Goal: Communication & Community: Answer question/provide support

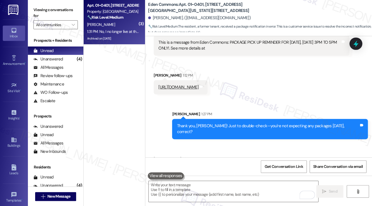
scroll to position [1851, 0]
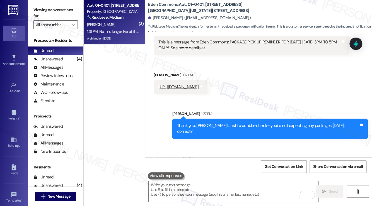
click at [202, 168] on div "No, I no longer live at the address and my info has been updated via USPS. I wa…" at bounding box center [249, 174] width 182 height 12
click at [215, 123] on div "Thank you, Deanna! Just to double-check—you're not expecting any packages today…" at bounding box center [268, 129] width 182 height 12
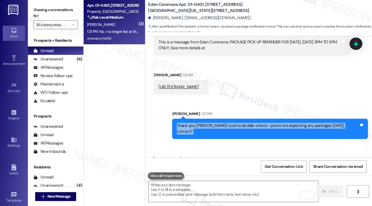
click at [215, 123] on div "Thank you, Deanna! Just to double-check—you're not expecting any packages today…" at bounding box center [268, 129] width 182 height 12
click at [250, 123] on div "Thank you, Deanna! Just to double-check—you're not expecting any packages today…" at bounding box center [268, 129] width 182 height 12
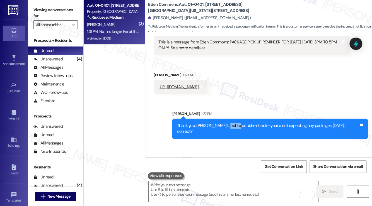
click at [250, 123] on div "Thank you, Deanna! Just to double-check—you're not expecting any packages today…" at bounding box center [268, 129] width 182 height 12
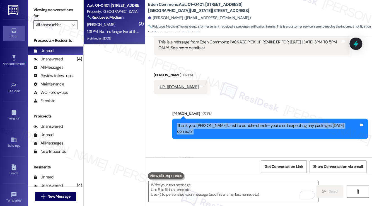
click at [250, 123] on div "Thank you, Deanna! Just to double-check—you're not expecting any packages today…" at bounding box center [268, 129] width 182 height 12
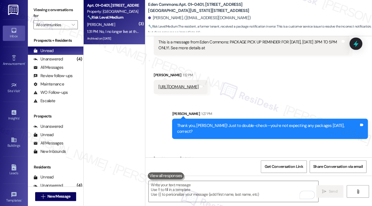
click at [233, 168] on div "No, I no longer live at the address and my info has been updated via USPS. I wa…" at bounding box center [249, 174] width 182 height 12
click at [234, 168] on div "No, I no longer live at the address and my info has been updated via USPS. I wa…" at bounding box center [249, 174] width 182 height 12
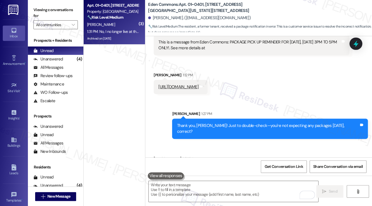
click at [234, 168] on div "No, I no longer live at the address and my info has been updated via USPS. I wa…" at bounding box center [249, 174] width 182 height 12
click at [227, 168] on div "No, I no longer live at the address and my info has been updated via USPS. I wa…" at bounding box center [249, 174] width 182 height 12
click at [236, 156] on div "Deanna Griffin 1:31 PM" at bounding box center [252, 160] width 196 height 8
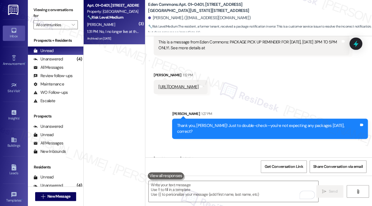
click at [217, 168] on div "No, I no longer live at the address and my info has been updated via USPS. I wa…" at bounding box center [249, 174] width 182 height 12
copy div "No, I no longer live at the address and my info has been updated via USPS. I wa…"
click at [40, 8] on label "Viewing conversations for" at bounding box center [55, 13] width 44 height 15
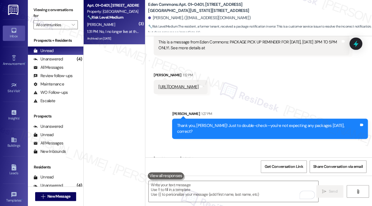
drag, startPoint x: 28, startPoint y: 6, endPoint x: 71, endPoint y: 40, distance: 54.2
click at [28, 6] on div "Viewing conversations for All communities " at bounding box center [56, 17] width 56 height 35
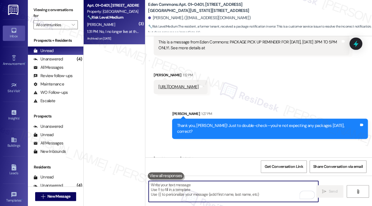
click at [206, 184] on textarea "To enrich screen reader interactions, please activate Accessibility in Grammarl…" at bounding box center [234, 191] width 170 height 21
paste textarea "Hi {{first_name}}, thanks for clarifying! Since you’ve already updated your for…"
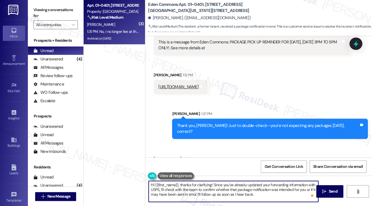
drag, startPoint x: 181, startPoint y: 185, endPoint x: 145, endPoint y: 184, distance: 35.7
click at [146, 184] on div "Hi {{first_name}}, thanks for clarifying! Since you’ve already updated your for…" at bounding box center [231, 191] width 170 height 21
click at [189, 189] on textarea "Thanks for clarifying! Since you’ve already updated your forwarding information…" at bounding box center [234, 191] width 170 height 21
click at [229, 190] on textarea "Thanks for clarifying! Since you’ve already updated your forwarding information…" at bounding box center [234, 191] width 170 height 21
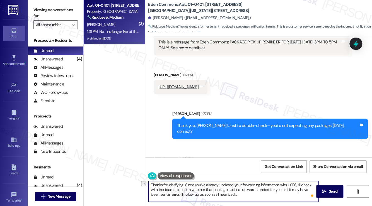
drag, startPoint x: 296, startPoint y: 186, endPoint x: 185, endPoint y: 183, distance: 110.5
click at [185, 183] on textarea "Thanks for clarifying! Since you’ve already updated your forwarding information…" at bounding box center [234, 191] width 170 height 21
drag, startPoint x: 294, startPoint y: 192, endPoint x: 308, endPoint y: 190, distance: 13.5
click at [295, 191] on textarea "Thanks for clarifying! I’ll check with the team to confirm whether that package…" at bounding box center [234, 191] width 170 height 21
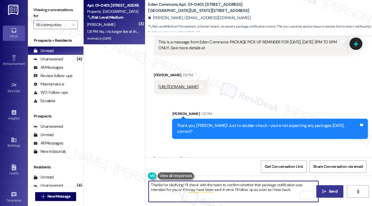
type textarea "Thanks for clarifying! I’ll check with the team to confirm whether that package…"
click at [324, 191] on icon "" at bounding box center [324, 192] width 4 height 4
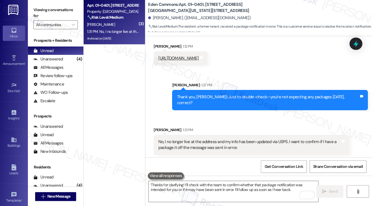
scroll to position [1896, 0]
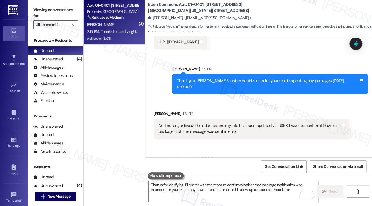
click at [46, 6] on label "Viewing conversations for" at bounding box center [55, 13] width 44 height 15
click at [257, 119] on div "No, I no longer live at the address and my info has been updated via USPS. I wa…" at bounding box center [252, 129] width 196 height 20
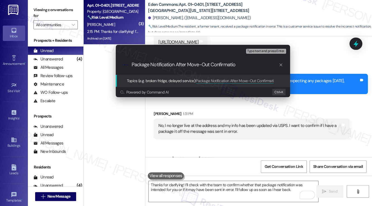
type input "Package Notification After Move-Out Confirmation"
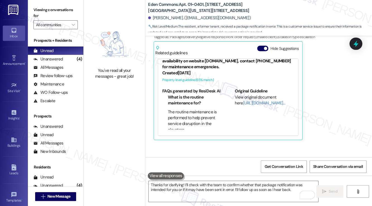
scroll to position [1968, 0]
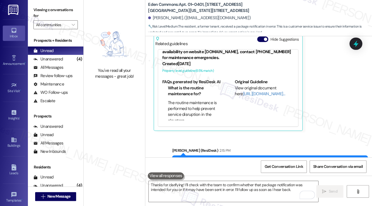
click at [242, 160] on div "Thanks for clarifying! I’ll check with the team to confirm whether that package…" at bounding box center [268, 166] width 182 height 12
click at [266, 144] on div "Sent via SMS Sarah (ResiDesk) 2:15 PM Thanks for clarifying! I’ll check with th…" at bounding box center [270, 166] width 204 height 45
click at [250, 160] on div "Thanks for clarifying! I’ll check with the team to confirm whether that package…" at bounding box center [268, 166] width 182 height 12
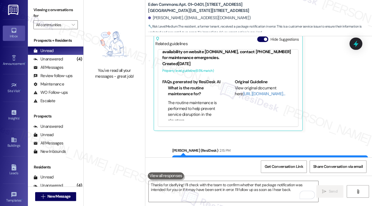
click at [250, 160] on div "Thanks for clarifying! I’ll check with the team to confirm whether that package…" at bounding box center [268, 166] width 182 height 12
click at [266, 144] on div "Sent via SMS Sarah (ResiDesk) 2:15 PM Thanks for clarifying! I’ll check with th…" at bounding box center [270, 166] width 204 height 45
click at [270, 148] on div "Sarah (ResiDesk) 2:15 PM" at bounding box center [270, 152] width 196 height 8
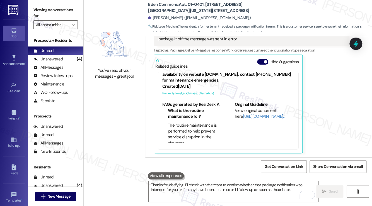
scroll to position [1856, 0]
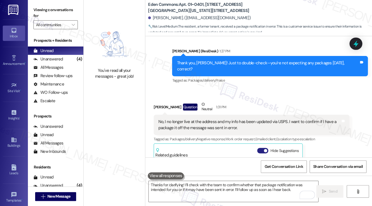
click at [265, 149] on span "button" at bounding box center [265, 150] width 3 height 3
click at [65, 57] on div "Unanswered (4)" at bounding box center [56, 59] width 56 height 8
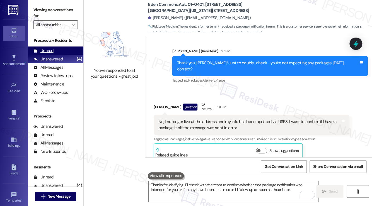
click at [64, 52] on div "Unread (0)" at bounding box center [56, 51] width 56 height 8
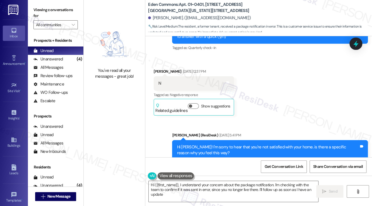
type textarea "Hi {{first_name}}, I understand your concern about the package notification. I'…"
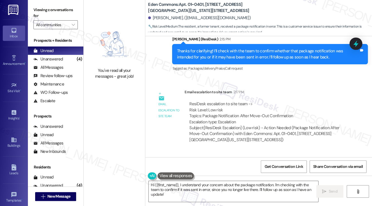
scroll to position [2088, 0]
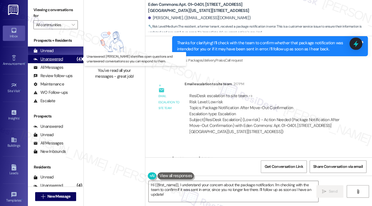
click at [68, 61] on div "Unanswered (4)" at bounding box center [56, 59] width 56 height 8
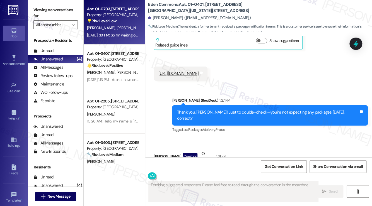
scroll to position [1915, 0]
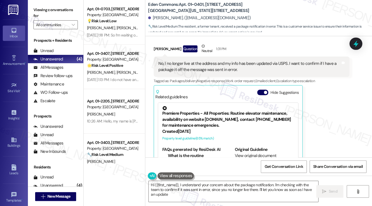
type textarea "Hi {{first_name}}, I understand your concern about the package notification. I'…"
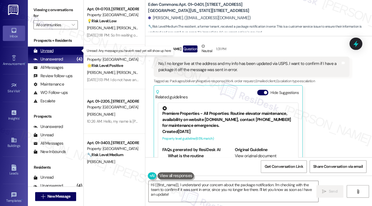
click at [61, 52] on div "Unread (0)" at bounding box center [56, 51] width 56 height 8
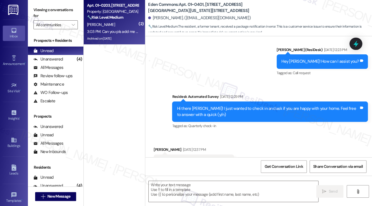
type textarea "Fetching suggested responses. Please feel free to read through the conversation…"
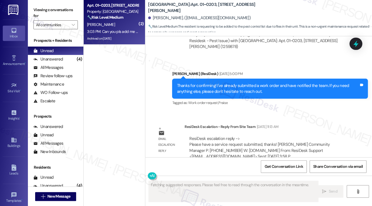
scroll to position [10024, 0]
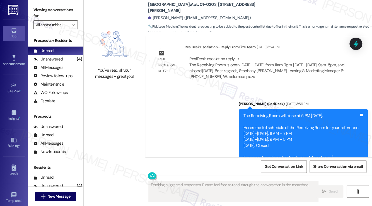
scroll to position [9941, 0]
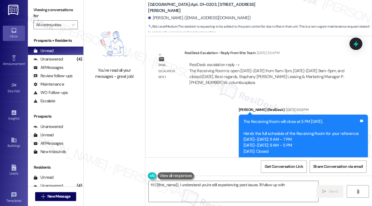
drag, startPoint x: 206, startPoint y: 134, endPoint x: 308, endPoint y: 138, distance: 101.6
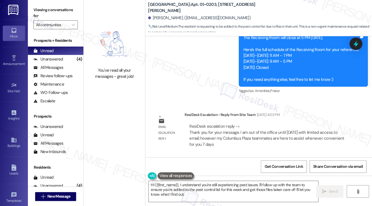
click at [194, 181] on div "Hi I thought I was added to the pest control list but no one came [DATE]" at bounding box center [221, 184] width 126 height 6
click at [267, 181] on div "Hi I thought I was added to the pest control list but no one came [DATE]" at bounding box center [221, 184] width 126 height 6
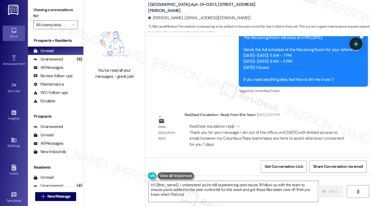
click at [267, 181] on div "Hi I thought I was added to the pest control list but no one came [DATE]" at bounding box center [221, 184] width 126 height 6
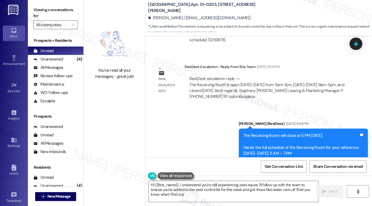
scroll to position [9885, 0]
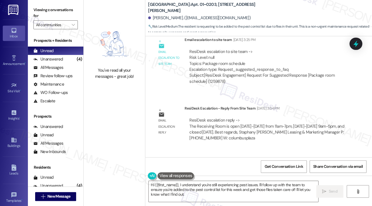
drag, startPoint x: 255, startPoint y: 102, endPoint x: 269, endPoint y: 124, distance: 25.8
click at [269, 174] on div "The Receiving Room will close at 5 PM today. Here's the full schedule of the Re…" at bounding box center [302, 198] width 116 height 48
click at [295, 174] on div "The Receiving Room will close at 5 PM today. Here's the full schedule of the Re…" at bounding box center [302, 198] width 116 height 48
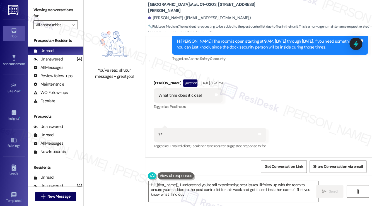
scroll to position [9746, 0]
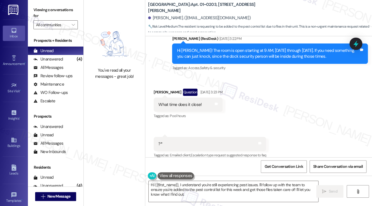
drag, startPoint x: 203, startPoint y: 118, endPoint x: 266, endPoint y: 120, distance: 63.9
click at [266, 188] on div "ResiDesk escalation to site team -> Risk Level: null Topics: Package room sched…" at bounding box center [266, 200] width 155 height 24
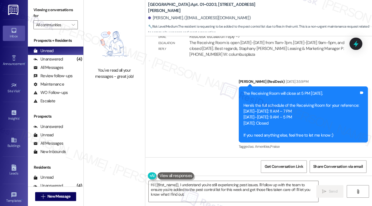
scroll to position [9857, 0]
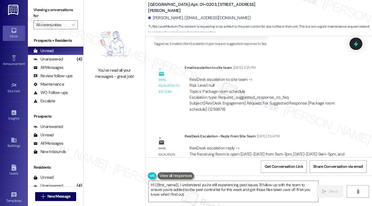
drag, startPoint x: 264, startPoint y: 131, endPoint x: 276, endPoint y: 148, distance: 20.6
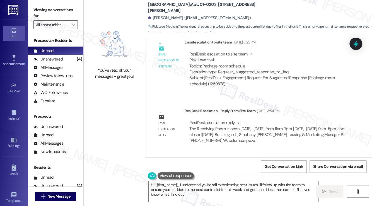
scroll to position [9913, 0]
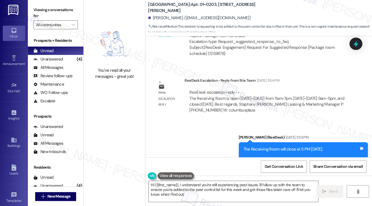
drag, startPoint x: 317, startPoint y: 109, endPoint x: 244, endPoint y: 77, distance: 80.1
click at [244, 142] on div "The Receiving Room will close at 5 PM today. Here's the full schedule of the Re…" at bounding box center [303, 170] width 129 height 56
click at [166, 15] on div "[PERSON_NAME]. ([EMAIL_ADDRESS][DOMAIN_NAME])" at bounding box center [260, 18] width 224 height 11
drag, startPoint x: 166, startPoint y: 15, endPoint x: 162, endPoint y: 15, distance: 4.0
click at [166, 15] on div "[PERSON_NAME]. ([EMAIL_ADDRESS][DOMAIN_NAME])" at bounding box center [260, 18] width 224 height 11
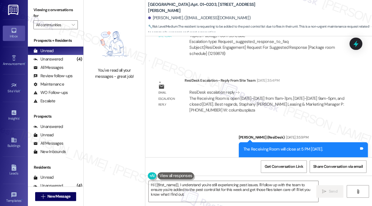
click at [161, 15] on div "[PERSON_NAME]. ([EMAIL_ADDRESS][DOMAIN_NAME])" at bounding box center [199, 18] width 103 height 6
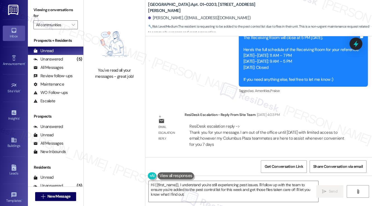
click at [193, 176] on div "Hi I thought I was added to the pest control list but no one came on Friday Tag…" at bounding box center [223, 183] width 139 height 14
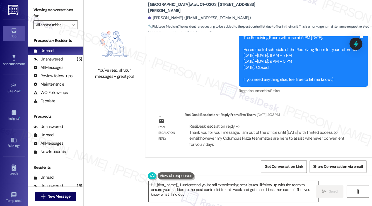
click at [182, 188] on textarea "Hi {{first_name}}, I understand you're still experiencing pest issues. I'll fol…" at bounding box center [234, 191] width 170 height 21
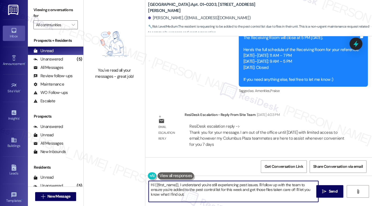
click at [182, 188] on textarea "Hi {{first_name}}, I understand you're still experiencing pest issues. I'll fol…" at bounding box center [234, 191] width 170 height 21
click at [186, 185] on textarea "Hi {{first_name}}, I understand you're still experiencing pest issues. I'll fol…" at bounding box center [234, 191] width 170 height 21
click at [216, 183] on textarea "Hi {{first_name}}, I understand you're still experiencing pest issues. I'll fol…" at bounding box center [234, 191] width 170 height 21
click at [217, 183] on textarea "Hi {{first_name}}, I understand you're still experiencing pest issues. I'll fol…" at bounding box center [234, 191] width 170 height 21
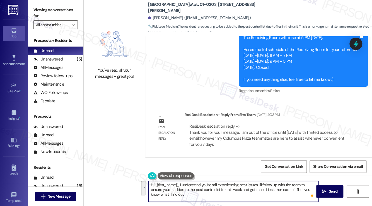
click at [266, 185] on textarea "Hi {{first_name}}, I understand you're still experiencing pest issues. I'll fol…" at bounding box center [234, 191] width 170 height 21
click at [193, 193] on textarea "Hi {{first_name}}, I understand you're still experiencing pest issues. I'll fol…" at bounding box center [234, 191] width 170 height 21
click at [241, 191] on textarea "Hi {{first_name}}, I understand you're still experiencing pest issues. I'll fol…" at bounding box center [234, 191] width 170 height 21
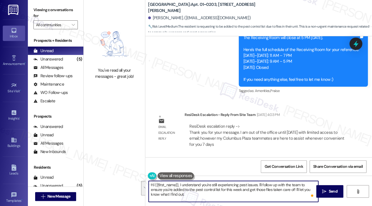
click at [269, 197] on textarea "Hi {{first_name}}, I understand you're still experiencing pest issues. I'll fol…" at bounding box center [234, 191] width 170 height 21
drag, startPoint x: 294, startPoint y: 189, endPoint x: 241, endPoint y: 188, distance: 52.8
click at [241, 188] on textarea "Hi {{first_name}}, I understand you're still experiencing pest issues. I'll fol…" at bounding box center [234, 191] width 170 height 21
click at [282, 189] on textarea "Hi {{first_name}}, I understand you're still experiencing pest issues. I'll fol…" at bounding box center [234, 191] width 170 height 21
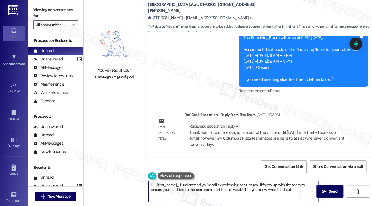
click at [282, 189] on textarea "Hi {{first_name}}, I understand you're still experiencing pest issues. I'll fol…" at bounding box center [234, 191] width 170 height 21
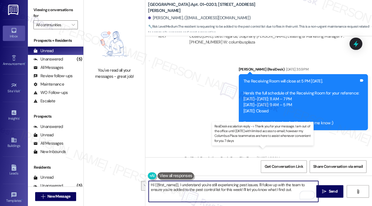
scroll to position [9913, 0]
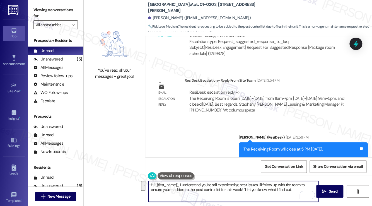
click at [255, 146] on div "The Receiving Room will close at 5 PM today. Here's the full schedule of the Re…" at bounding box center [302, 170] width 116 height 48
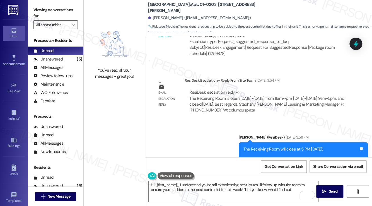
drag, startPoint x: 255, startPoint y: 98, endPoint x: 241, endPoint y: 87, distance: 17.9
click at [255, 146] on div "The Receiving Room will close at 5 PM today. Here's the full schedule of the Re…" at bounding box center [302, 170] width 116 height 48
click at [35, 4] on div "Viewing conversations for All communities " at bounding box center [56, 17] width 56 height 35
click at [161, 9] on b "Columbus Plaza: Apt. 01~0203, 233 East Wacker" at bounding box center [204, 8] width 112 height 12
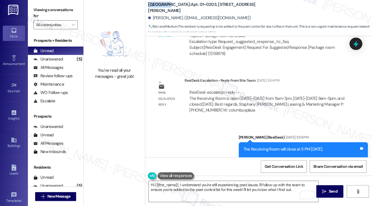
copy b "Columbus"
click at [51, 9] on label "Viewing conversations for" at bounding box center [55, 13] width 44 height 15
drag, startPoint x: 249, startPoint y: 10, endPoint x: 206, endPoint y: 6, distance: 43.7
click at [206, 6] on div "Columbus Plaza: Apt. 01~0203, 233 East Wacker" at bounding box center [204, 7] width 112 height 7
copy b "233 East Wacker"
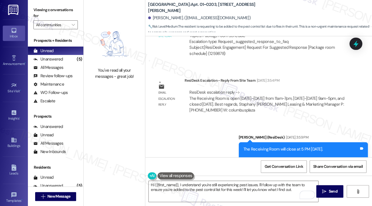
click at [35, 9] on label "Viewing conversations for" at bounding box center [55, 13] width 44 height 15
drag, startPoint x: 241, startPoint y: 7, endPoint x: 205, endPoint y: 6, distance: 36.0
click at [205, 6] on div "Columbus Plaza: Apt. 01~0203, 233 East Wacker" at bounding box center [204, 7] width 112 height 7
copy b "233 East Wacker"
click at [44, 4] on div "Viewing conversations for All communities " at bounding box center [56, 17] width 56 height 35
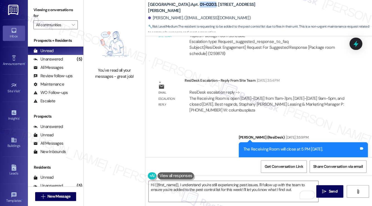
drag, startPoint x: 203, startPoint y: 9, endPoint x: 188, endPoint y: 8, distance: 15.1
click at [188, 8] on b "Columbus Plaza: Apt. 01~0203, 233 East Wacker" at bounding box center [204, 8] width 112 height 12
copy b "01~0203"
click at [43, 3] on div "Viewing conversations for All communities " at bounding box center [56, 17] width 56 height 35
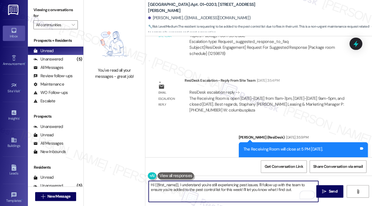
click at [209, 191] on textarea "Hi {{first_name}}, I understand you're still experiencing pest issues. I'll fol…" at bounding box center [234, 191] width 170 height 21
drag, startPoint x: 295, startPoint y: 189, endPoint x: 179, endPoint y: 182, distance: 116.6
click at [179, 182] on textarea "Hi {{first_name}}, I understand you're still experiencing pest issues. I'll fol…" at bounding box center [234, 191] width 170 height 21
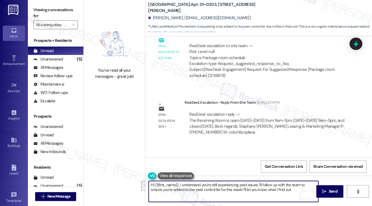
scroll to position [9885, 0]
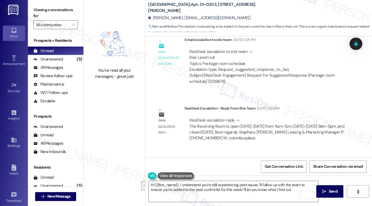
click at [46, 10] on label "Viewing conversations for" at bounding box center [55, 13] width 44 height 15
click at [215, 192] on textarea "Hi {{first_name}}, I understand you're still experiencing pest issues. I'll fol…" at bounding box center [234, 191] width 170 height 21
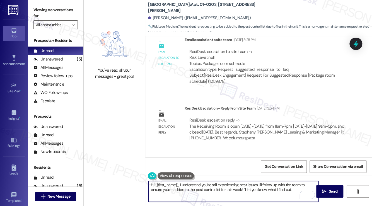
click at [215, 192] on textarea "Hi {{first_name}}, I understand you're still experiencing pest issues. I'll fol…" at bounding box center [234, 191] width 170 height 21
click at [276, 187] on textarea "Hi {{first_name}}, I understand you're still experiencing pest issues. I'll fol…" at bounding box center [234, 191] width 170 height 21
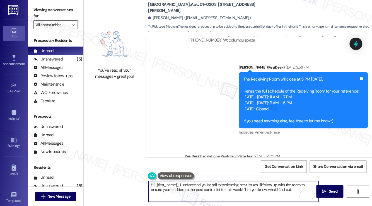
scroll to position [10025, 0]
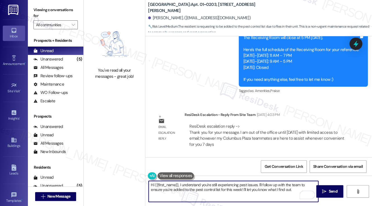
drag, startPoint x: 294, startPoint y: 191, endPoint x: 244, endPoint y: 183, distance: 50.5
click at [244, 183] on textarea "Hi {{first_name}}, I understand you're still experiencing pest issues. I'll fol…" at bounding box center [234, 191] width 170 height 21
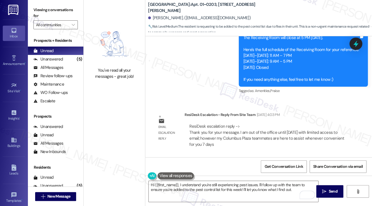
click at [212, 191] on div "Tagged as: Pest control , Click to highlight conversations about Pest control B…" at bounding box center [223, 195] width 139 height 8
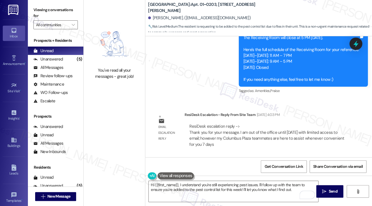
click at [212, 191] on div "Tagged as: Pest control , Click to highlight conversations about Pest control B…" at bounding box center [223, 195] width 139 height 8
click at [216, 181] on div "Hi I thought I was added to the pest control list but no one came [DATE]" at bounding box center [221, 184] width 126 height 6
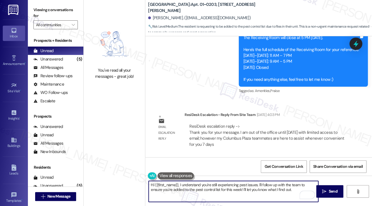
click at [252, 191] on textarea "Hi {{first_name}}, I understand you're still experiencing pest issues. I'll fol…" at bounding box center [234, 191] width 170 height 21
click at [296, 191] on textarea "Hi {{first_name}}, I understand you're still experiencing pest issues. I'll fol…" at bounding box center [234, 191] width 170 height 21
drag, startPoint x: 295, startPoint y: 191, endPoint x: 180, endPoint y: 182, distance: 115.8
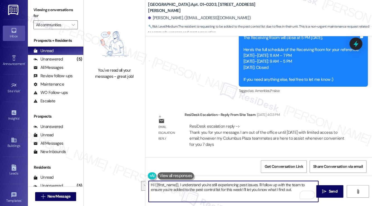
click at [180, 182] on textarea "Hi {{first_name}}, I understand you're still experiencing pest issues. I'll fol…" at bounding box center [234, 191] width 170 height 21
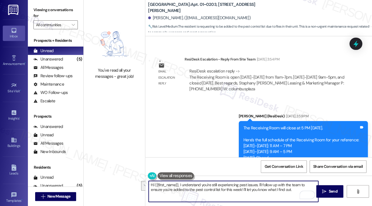
scroll to position [9969, 0]
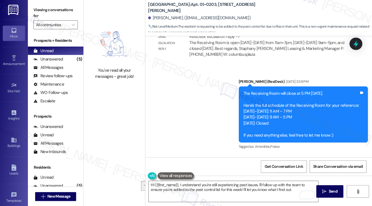
drag, startPoint x: 210, startPoint y: 106, endPoint x: 283, endPoint y: 106, distance: 73.1
click at [283, 179] on div "ResiDesk escalation reply -> Thank you for your message. I am out of the office…" at bounding box center [266, 190] width 155 height 23
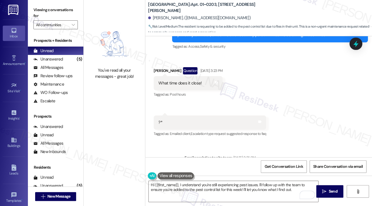
scroll to position [9801, 0]
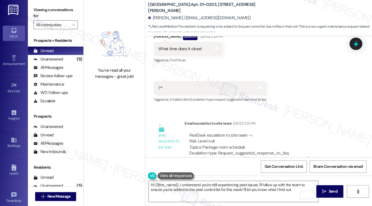
drag, startPoint x: 208, startPoint y: 122, endPoint x: 262, endPoint y: 128, distance: 54.4
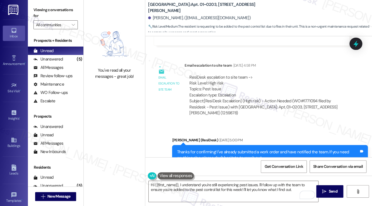
scroll to position [9383, 0]
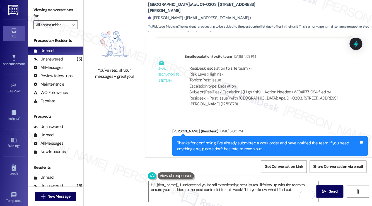
drag, startPoint x: 223, startPoint y: 118, endPoint x: 325, endPoint y: 120, distance: 101.9
click at [325, 193] on div "ResiDesk escalation reply -> Please have a service request submitted, thanks! A…" at bounding box center [267, 205] width 157 height 24
click at [314, 193] on div "ResiDesk escalation reply -> Please have a service request submitted, thanks! A…" at bounding box center [259, 204] width 140 height 23
click at [313, 193] on div "ResiDesk escalation reply -> Please have a service request submitted, thanks! A…" at bounding box center [259, 204] width 140 height 23
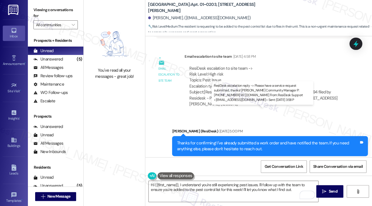
click at [313, 193] on div "ResiDesk escalation reply -> Please have a service request submitted, thanks! A…" at bounding box center [259, 204] width 140 height 23
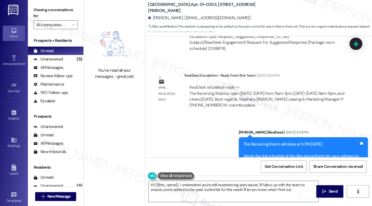
scroll to position [9941, 0]
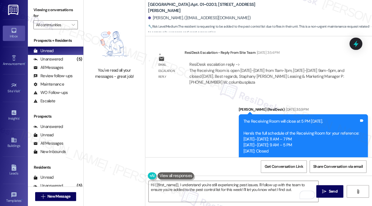
click at [47, 6] on label "Viewing conversations for" at bounding box center [55, 13] width 44 height 15
click at [276, 190] on textarea "Hi {{first_name}}, I understand you're still experiencing pest issues. I'll fol…" at bounding box center [234, 191] width 170 height 21
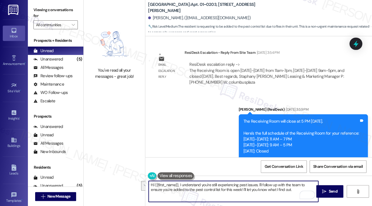
drag, startPoint x: 296, startPoint y: 189, endPoint x: 259, endPoint y: 182, distance: 37.4
click at [259, 182] on textarea "Hi {{first_name}}, I understand you're still experiencing pest issues. I'll fol…" at bounding box center [234, 191] width 170 height 21
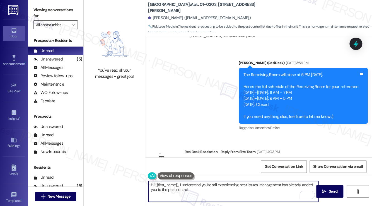
scroll to position [10025, 0]
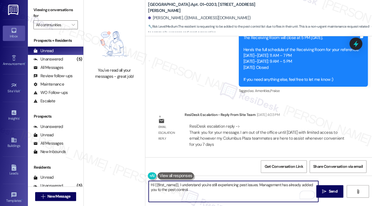
click at [200, 188] on textarea "Hi {{first_name}}, I understand you're still experiencing pest issues. Manageme…" at bounding box center [234, 191] width 170 height 21
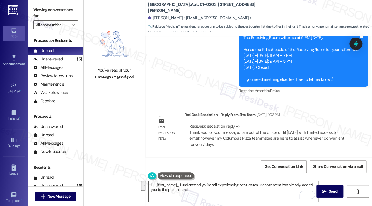
click at [206, 191] on textarea "Hi {{first_name}}, I understand you're still experiencing pest issues. Manageme…" at bounding box center [234, 191] width 170 height 21
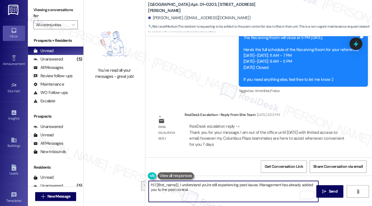
drag, startPoint x: 205, startPoint y: 191, endPoint x: 259, endPoint y: 182, distance: 54.2
click at [259, 182] on textarea "Hi {{first_name}}, I understand you're still experiencing pest issues. Manageme…" at bounding box center [234, 191] width 170 height 21
type textarea "Hi {{first_name}}, I understand you're still experiencing pest issues. Let me f…"
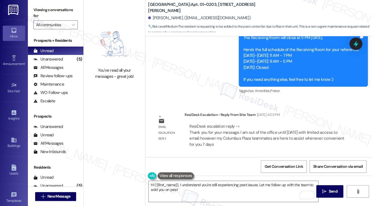
click at [176, 176] on button at bounding box center [176, 175] width 36 height 7
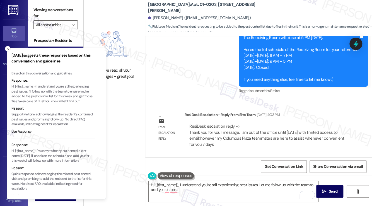
click at [63, 100] on p "Hi {{first_name}}, I understand you're still experiencing pest issues. I'll fol…" at bounding box center [53, 94] width 84 height 20
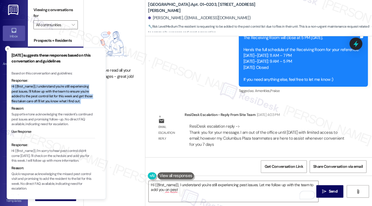
click at [63, 100] on p "Hi {{first_name}}, I understand you're still experiencing pest issues. I'll fol…" at bounding box center [53, 94] width 84 height 20
click at [50, 97] on p "Hi {{first_name}}, I understand you're still experiencing pest issues. I'll fol…" at bounding box center [53, 94] width 84 height 20
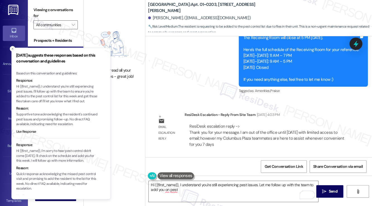
drag, startPoint x: 28, startPoint y: 92, endPoint x: 47, endPoint y: 92, distance: 19.0
click at [76, 91] on p "Hi {{first_name}}, I understand you're still experiencing pest issues. I'll fol…" at bounding box center [58, 94] width 84 height 20
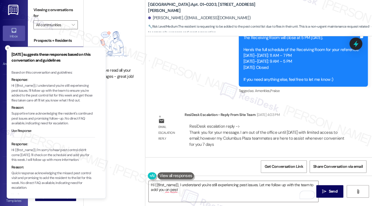
drag, startPoint x: 29, startPoint y: 91, endPoint x: 39, endPoint y: 90, distance: 10.1
click at [39, 90] on p "Hi {{first_name}}, I understand you're still experiencing pest issues. I'll fol…" at bounding box center [53, 93] width 84 height 20
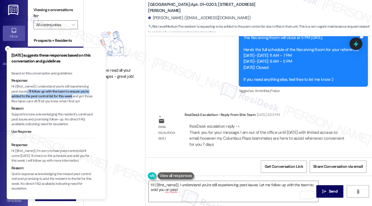
drag, startPoint x: 28, startPoint y: 91, endPoint x: 74, endPoint y: 97, distance: 46.1
click at [74, 97] on p "Hi {{first_name}}, I understand you're still experiencing pest issues. I'll fol…" at bounding box center [53, 94] width 84 height 20
click at [73, 97] on p "Hi {{first_name}}, I understand you're still experiencing pest issues. I'll fol…" at bounding box center [53, 94] width 84 height 20
drag, startPoint x: 28, startPoint y: 92, endPoint x: 53, endPoint y: 98, distance: 25.4
click at [53, 98] on p "Hi {{first_name}}, I understand you're still experiencing pest issues. I'll fol…" at bounding box center [53, 94] width 84 height 20
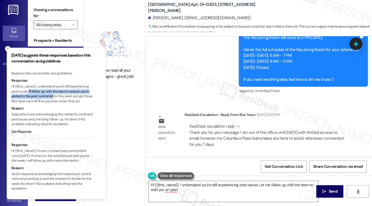
copy p "I'll follow up with the team to ensure you're added to the pest control list"
click at [208, 191] on textarea "Hi {{first_name}}, I understand you're still experiencing pest issues. Let me f…" at bounding box center [234, 191] width 170 height 21
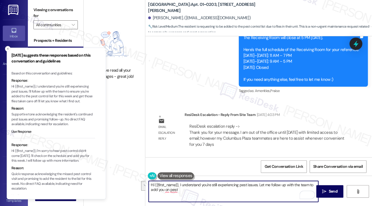
drag, startPoint x: 206, startPoint y: 193, endPoint x: 259, endPoint y: 184, distance: 53.5
click at [259, 184] on textarea "Hi {{first_name}}, I understand you're still experiencing pest issues. Let me f…" at bounding box center [234, 191] width 170 height 21
click at [207, 194] on textarea "Hi {{first_name}}, I understand you're still experiencing pest issues. Let me f…" at bounding box center [234, 191] width 170 height 21
click at [184, 186] on textarea "Hi {{first_name}}, I understand you're still experiencing pest issues. Let me f…" at bounding box center [234, 191] width 170 height 21
click at [197, 189] on textarea "Hi {{first_name}}, I understand you're still experiencing pest issues. Let me f…" at bounding box center [234, 191] width 170 height 21
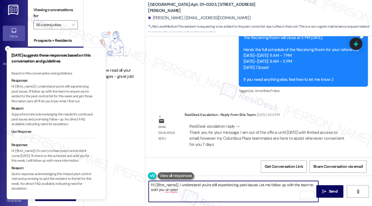
click at [222, 193] on textarea "Hi {{first_name}}, I understand you're still experiencing pest issues. Let me f…" at bounding box center [234, 191] width 170 height 21
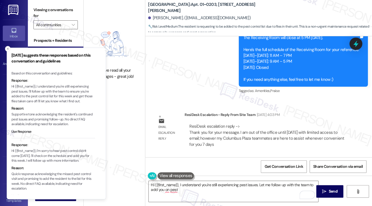
click at [191, 176] on div "Hi I thought I was added to the pest control list but no one came on Friday Tag…" at bounding box center [223, 183] width 139 height 14
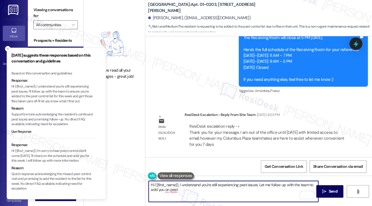
click at [200, 189] on textarea "Hi {{first_name}}, I understand you're still experiencing pest issues. Let me f…" at bounding box center [234, 191] width 170 height 21
click at [227, 182] on textarea "Hi {{first_name}}, I understand you're still experiencing pest issues. Let me f…" at bounding box center [234, 191] width 170 height 21
click at [198, 189] on textarea "Hi {{first_name}}, I understand you're still experiencing pest issues. Let me f…" at bounding box center [234, 191] width 170 height 21
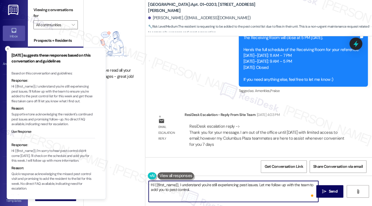
click at [192, 186] on textarea "Hi {{first_name}}, I understand you're still experiencing pest issues. Let me f…" at bounding box center [234, 191] width 170 height 21
click at [199, 191] on textarea "Hi {{first_name}}, I understand you're still experiencing pest issues. Let me f…" at bounding box center [234, 191] width 170 height 21
click at [64, 97] on p "Hi {{first_name}}, I understand you're still experiencing pest issues. I'll fol…" at bounding box center [53, 94] width 84 height 20
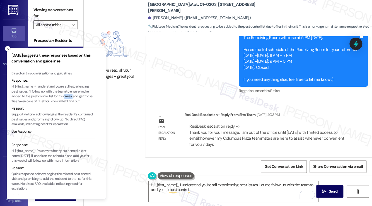
click at [64, 97] on p "Hi {{first_name}}, I understand you're still experiencing pest issues. I'll fol…" at bounding box center [53, 94] width 84 height 20
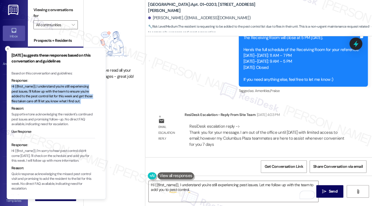
click at [64, 97] on p "Hi {{first_name}}, I understand you're still experiencing pest issues. I'll fol…" at bounding box center [53, 94] width 84 height 20
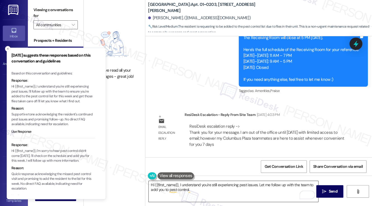
click at [212, 191] on textarea "Hi {{first_name}}, I understand you're still experiencing pest issues. Let me f…" at bounding box center [234, 191] width 170 height 21
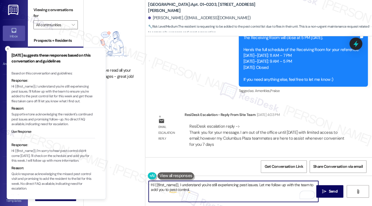
click at [212, 191] on textarea "Hi {{first_name}}, I understand you're still experiencing pest issues. Let me f…" at bounding box center [234, 191] width 170 height 21
drag, startPoint x: 212, startPoint y: 191, endPoint x: 259, endPoint y: 183, distance: 47.2
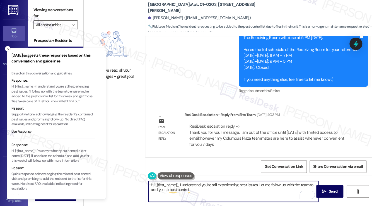
click at [259, 183] on textarea "Hi {{first_name}}, I understand you're still experiencing pest issues. Let me f…" at bounding box center [234, 191] width 170 height 21
type textarea "Hi {{first_name}}, I understand you're still experiencing pest issues. You have…"
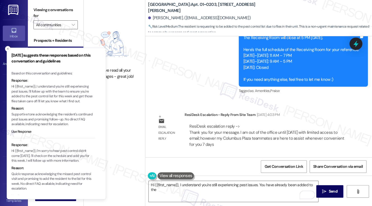
click at [42, 11] on label "Viewing conversations for" at bounding box center [55, 13] width 44 height 15
click at [8, 49] on line "Close toast" at bounding box center [8, 49] width 2 height 2
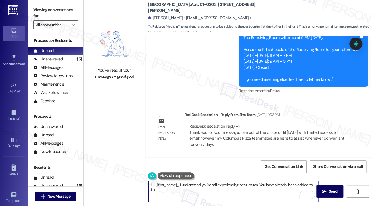
click at [199, 190] on textarea "Hi {{first_name}}, I understand you're still experiencing pest issues. You have…" at bounding box center [234, 191] width 170 height 21
drag, startPoint x: 288, startPoint y: 193, endPoint x: 199, endPoint y: 193, distance: 88.2
click at [199, 193] on textarea "Hi {{first_name}}, I understand you're still experiencing pest issues. You have…" at bounding box center [234, 191] width 170 height 21
click at [259, 186] on textarea "Hi {{first_name}}, I understand you're still experiencing pest issues. You have…" at bounding box center [234, 191] width 170 height 21
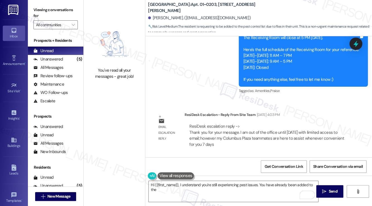
click at [43, 8] on label "Viewing conversations for" at bounding box center [55, 13] width 44 height 15
